Goal: Book appointment/travel/reservation

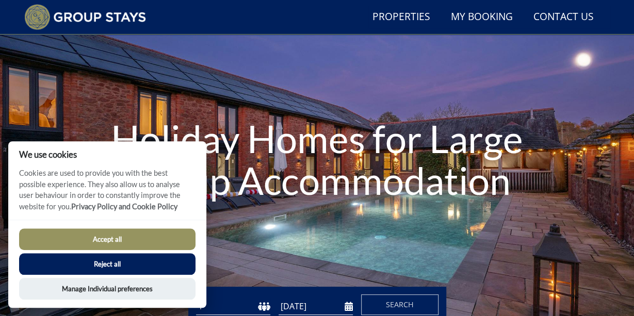
click at [148, 268] on button "Reject all" at bounding box center [107, 264] width 176 height 22
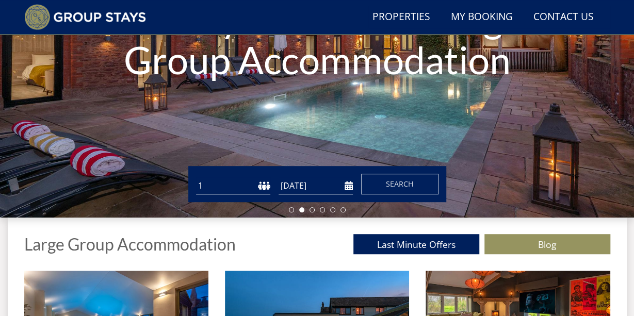
scroll to position [195, 0]
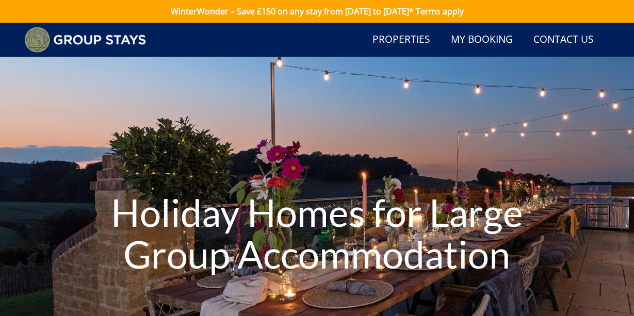
scroll to position [195, 0]
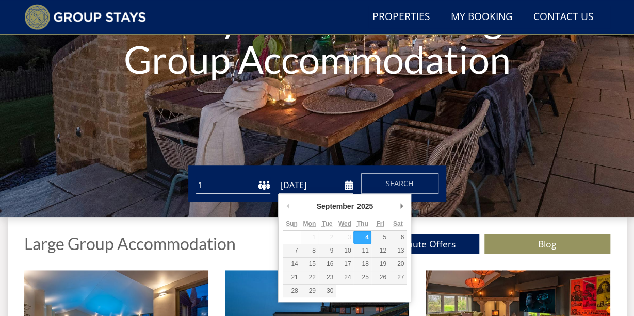
click at [350, 189] on input "[DATE]" at bounding box center [316, 185] width 74 height 17
type input "[DATE]"
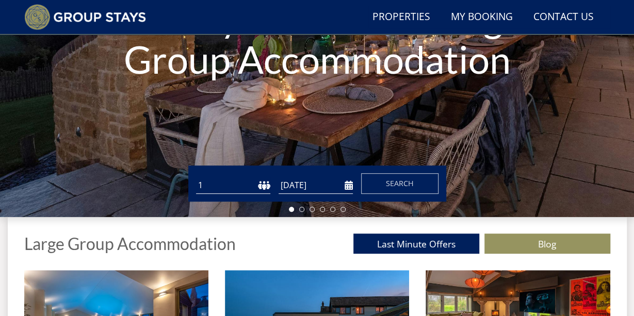
click at [196, 177] on select "1 2 3 4 5 6 7 8 9 10 11 12 13 14 15 16 17 18 19 20 21 22 23 24 25 26 27 28 29 3…" at bounding box center [233, 185] width 74 height 17
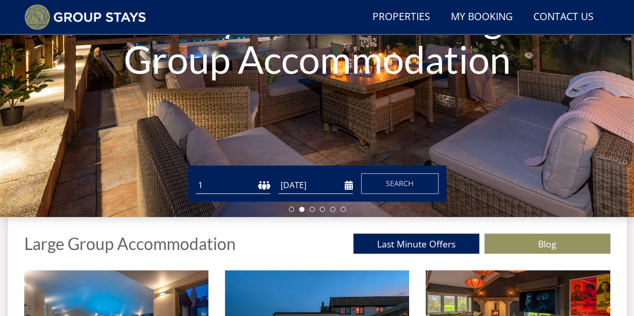
select select "18"
click option "18" at bounding box center [0, 0] width 0 height 0
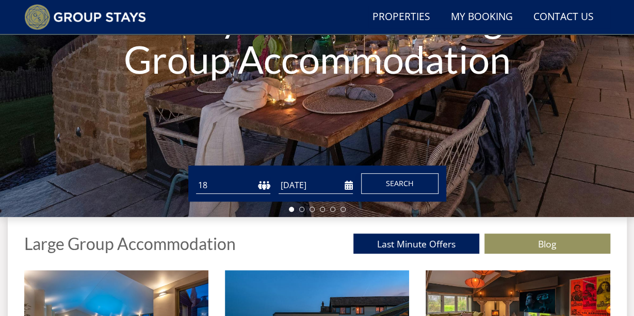
click at [395, 188] on span "Search" at bounding box center [400, 184] width 28 height 10
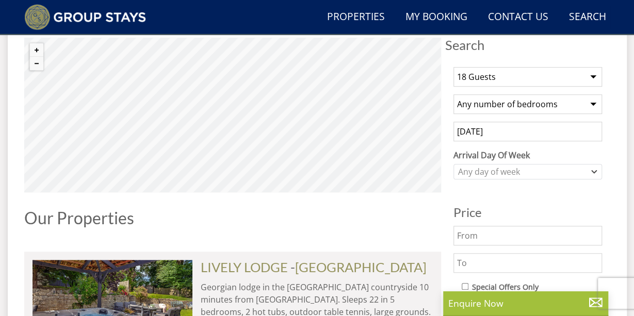
scroll to position [385, 0]
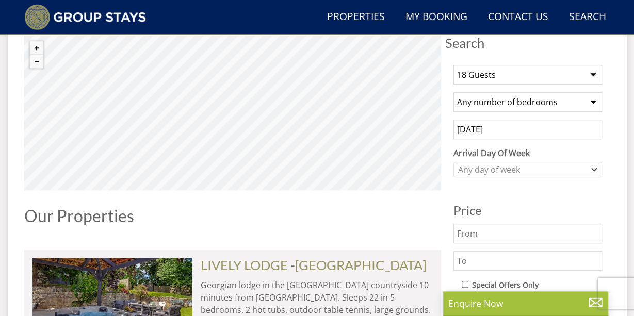
click at [454, 92] on select "Any number of bedrooms 4 Bedrooms 5 Bedrooms 6 Bedrooms 7 Bedrooms 8 Bedrooms 9…" at bounding box center [528, 102] width 149 height 20
select select "8"
click option "8 Bedrooms" at bounding box center [0, 0] width 0 height 0
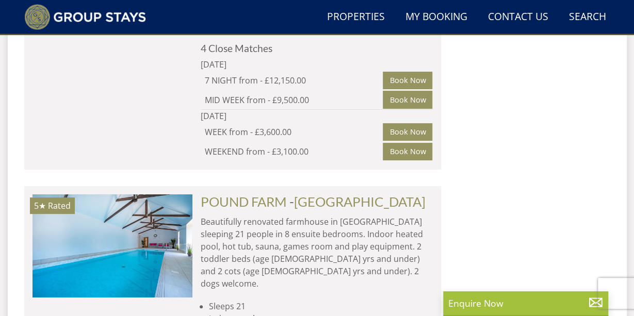
scroll to position [3813, 0]
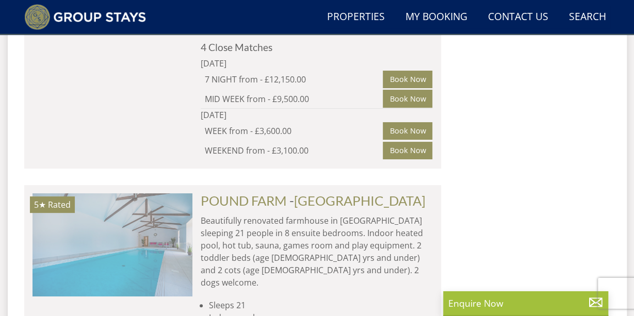
click at [158, 194] on img at bounding box center [113, 245] width 160 height 103
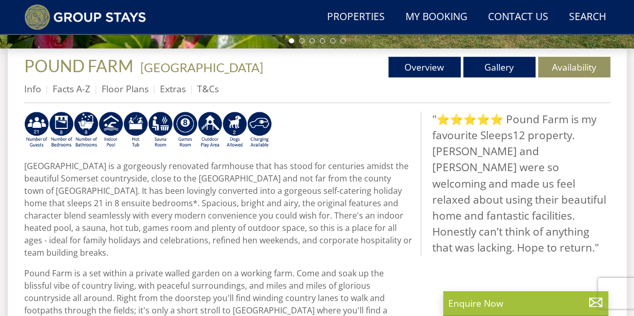
scroll to position [364, 0]
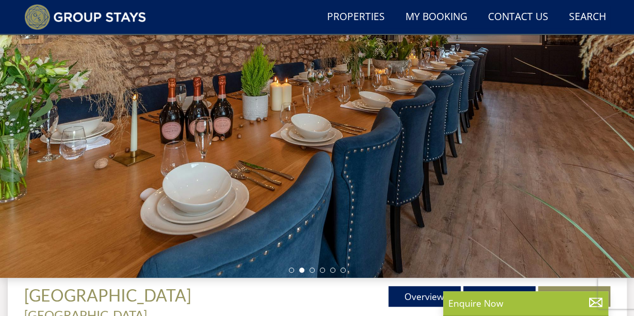
scroll to position [134, 0]
click at [430, 178] on div at bounding box center [317, 100] width 634 height 355
click at [312, 272] on li at bounding box center [312, 270] width 5 height 5
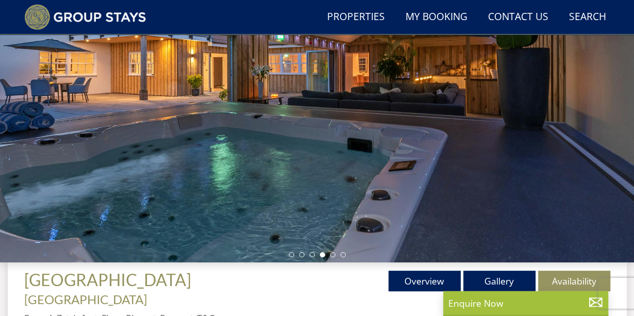
scroll to position [151, 0]
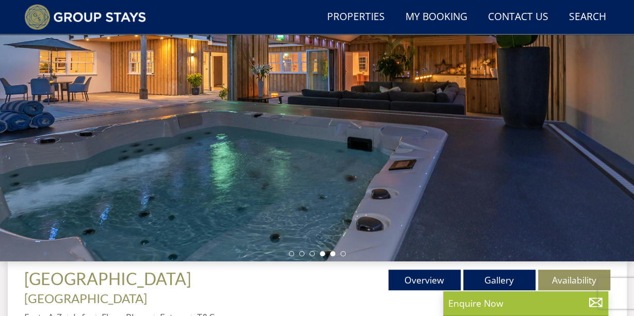
click at [334, 253] on li at bounding box center [332, 253] width 5 height 5
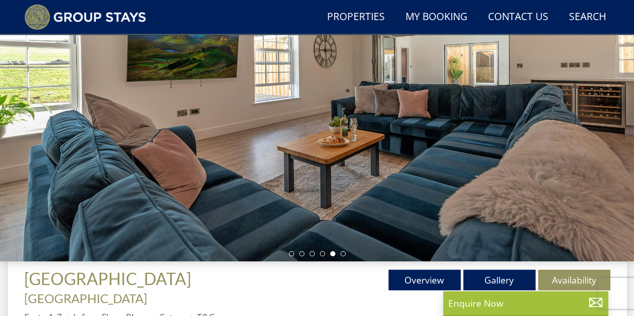
click at [346, 254] on div at bounding box center [317, 84] width 634 height 355
click at [342, 254] on li at bounding box center [343, 253] width 5 height 5
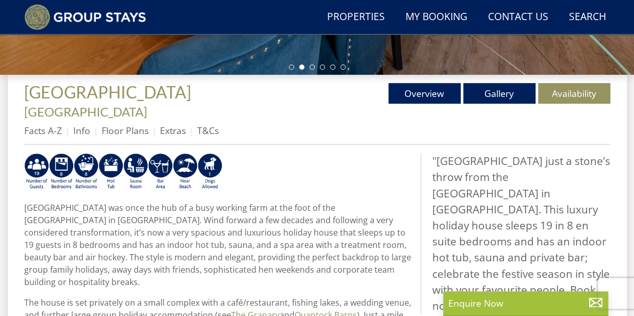
scroll to position [337, 0]
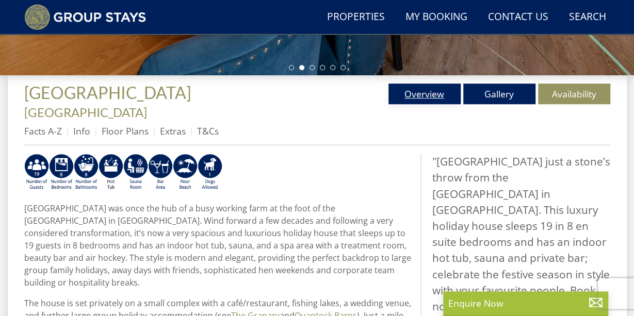
click at [438, 97] on link "Overview" at bounding box center [425, 94] width 72 height 21
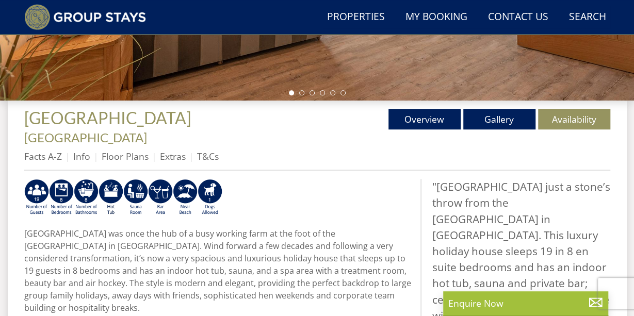
scroll to position [311, 0]
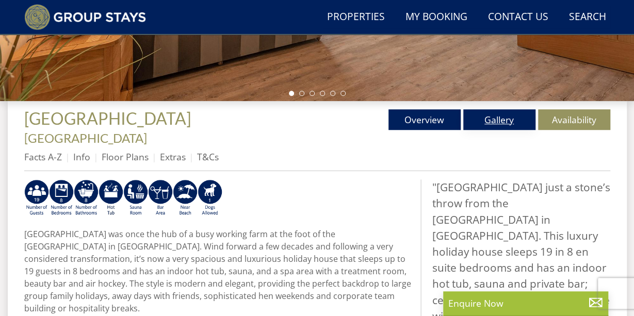
click at [502, 120] on link "Gallery" at bounding box center [499, 119] width 72 height 21
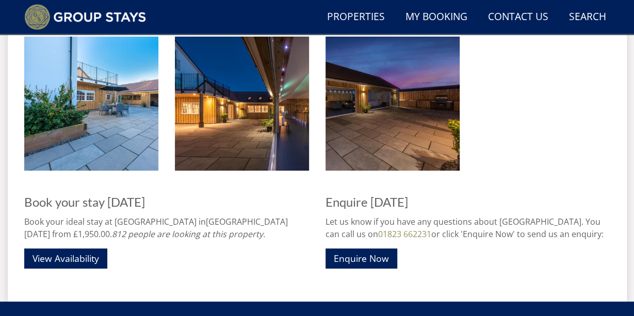
scroll to position [1811, 0]
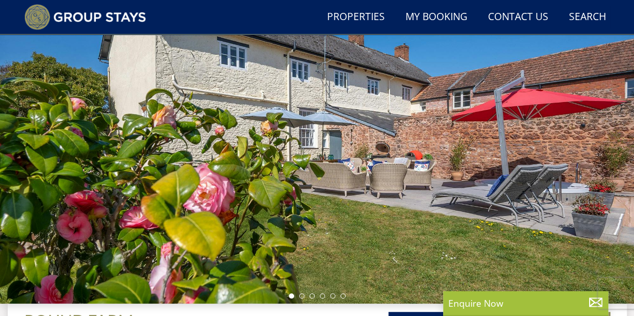
scroll to position [111, 0]
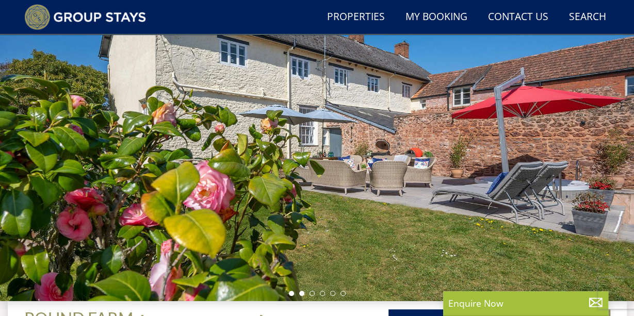
click at [302, 295] on li at bounding box center [301, 293] width 5 height 5
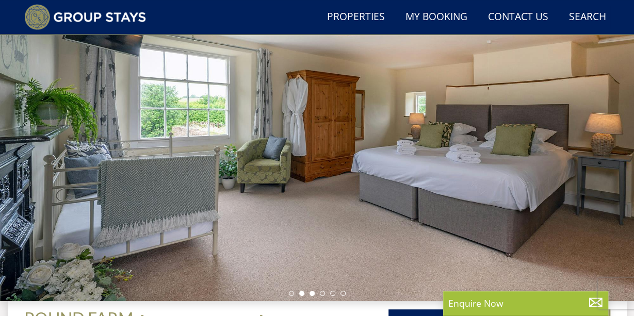
click at [313, 295] on li at bounding box center [312, 293] width 5 height 5
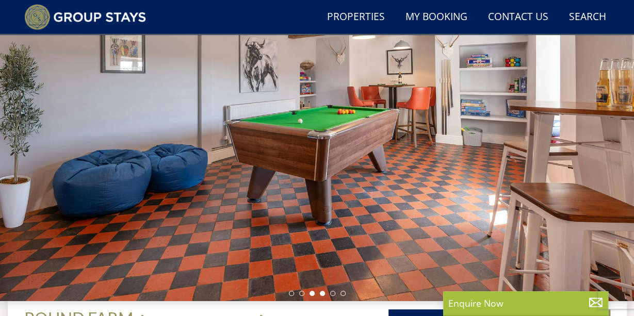
click at [323, 294] on li at bounding box center [322, 293] width 5 height 5
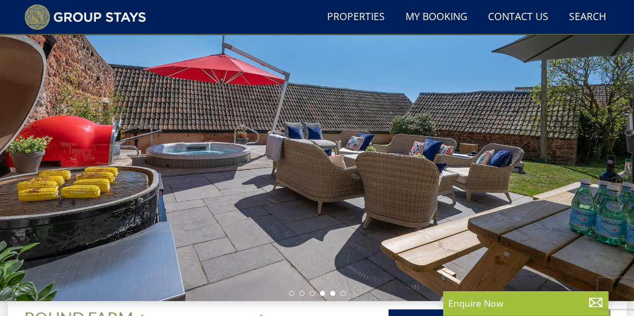
click at [331, 294] on li at bounding box center [332, 293] width 5 height 5
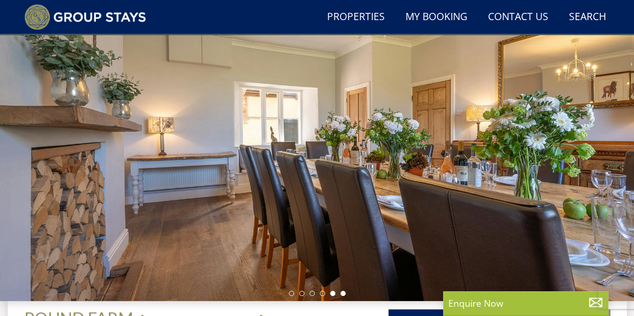
click at [343, 294] on li at bounding box center [343, 293] width 5 height 5
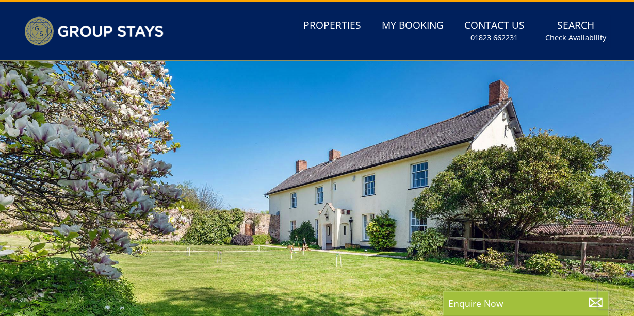
scroll to position [0, 0]
